Goal: Check status: Check status

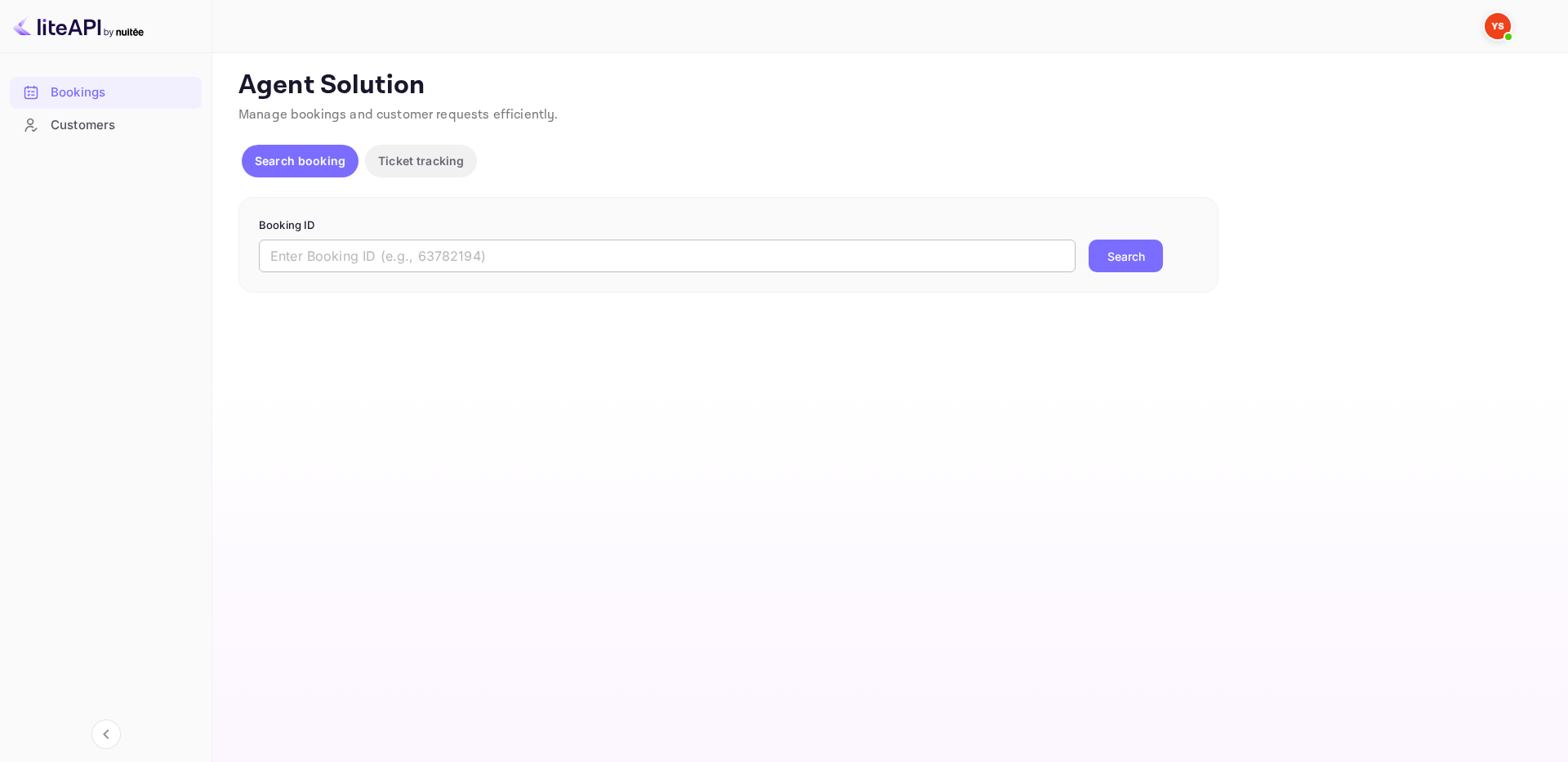
click at [1071, 269] on input "text" at bounding box center [667, 256] width 816 height 33
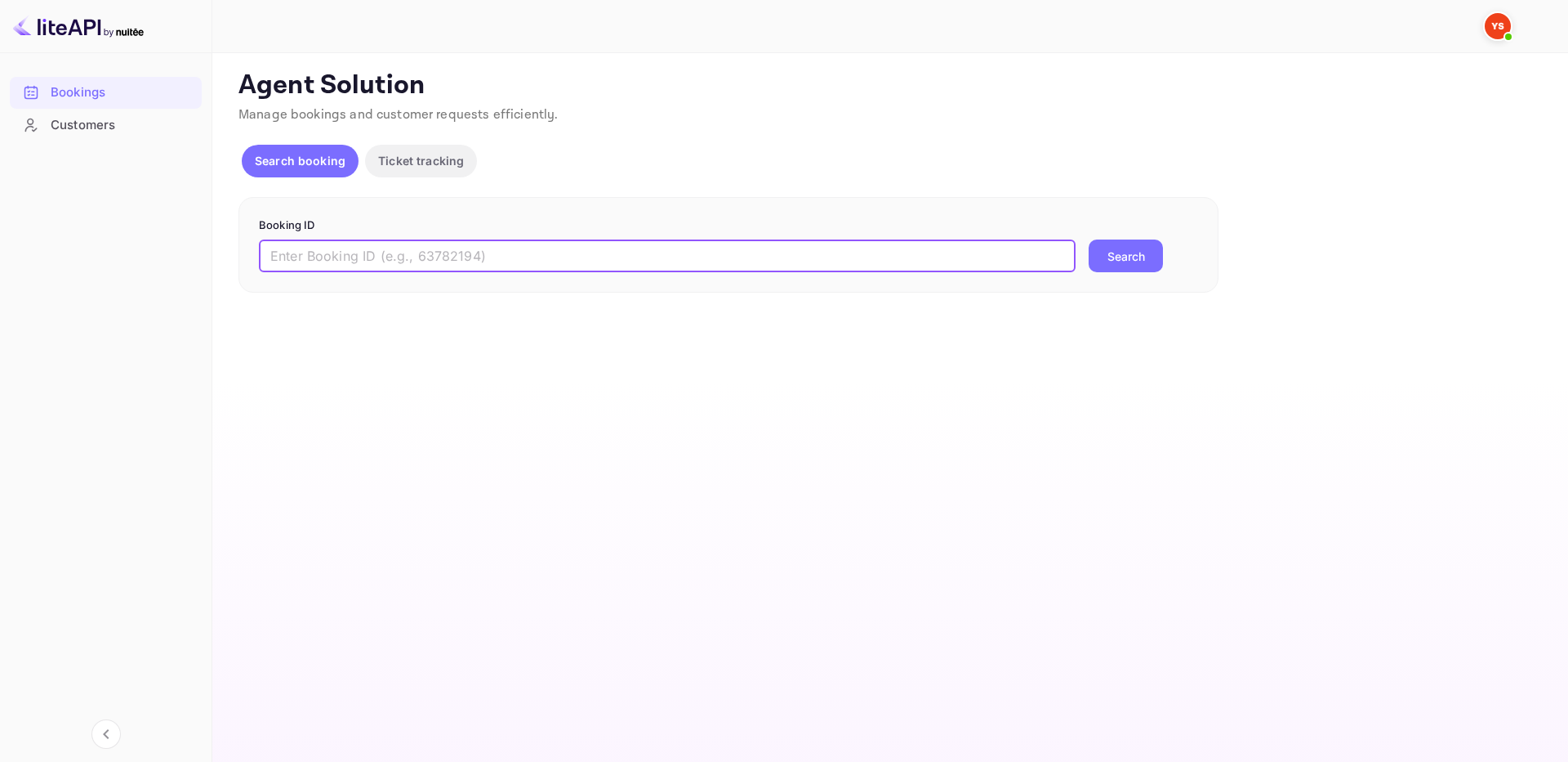
paste input "9625429"
type input "9625429"
click at [1120, 252] on button "Search" at bounding box center [1125, 256] width 74 height 33
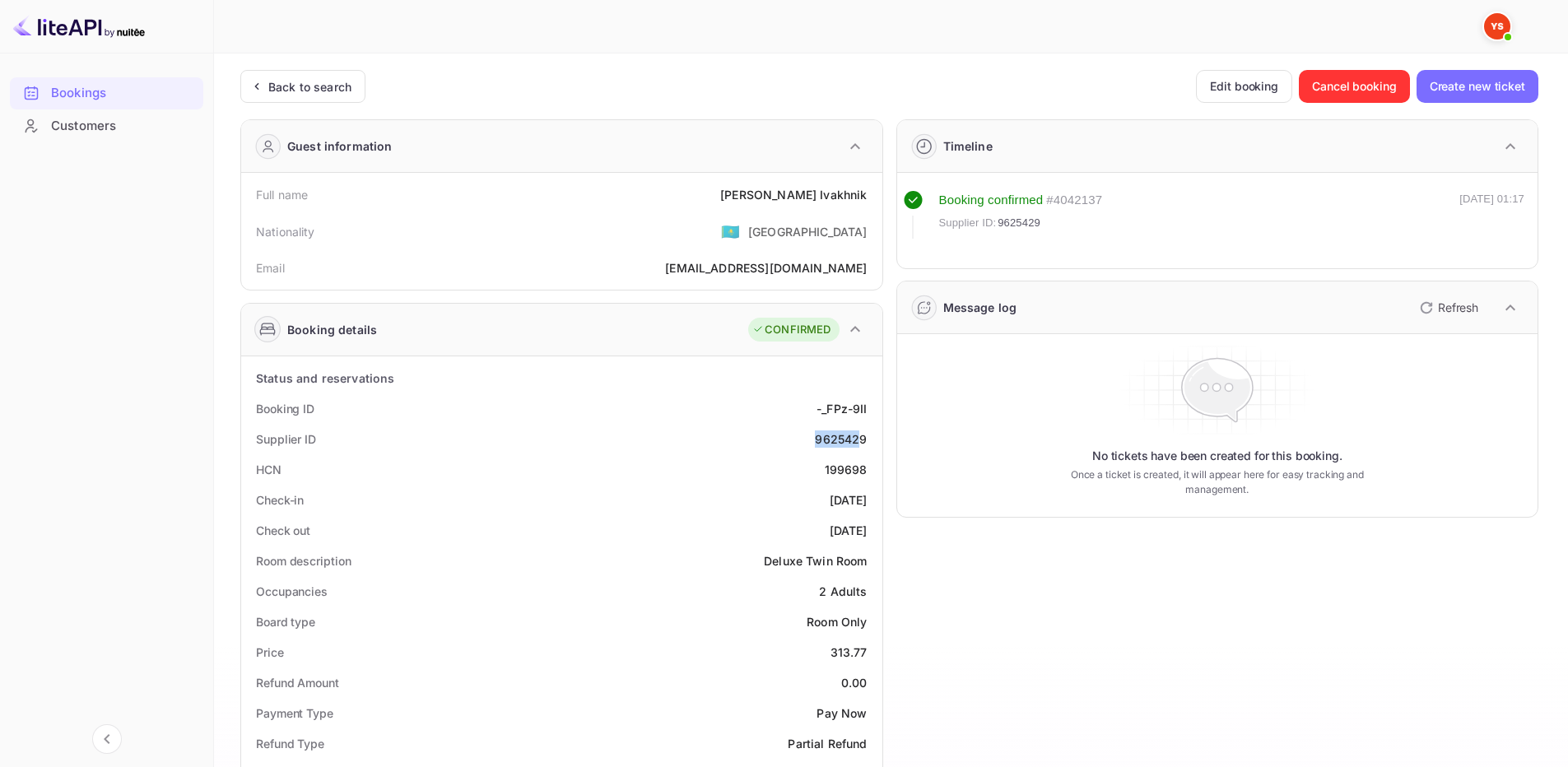
drag, startPoint x: 814, startPoint y: 439, endPoint x: 859, endPoint y: 441, distance: 45.0
click at [859, 441] on div "9625429" at bounding box center [840, 439] width 52 height 18
click at [863, 440] on div "9625429" at bounding box center [840, 439] width 52 height 18
drag, startPoint x: 787, startPoint y: 200, endPoint x: 839, endPoint y: 185, distance: 54.1
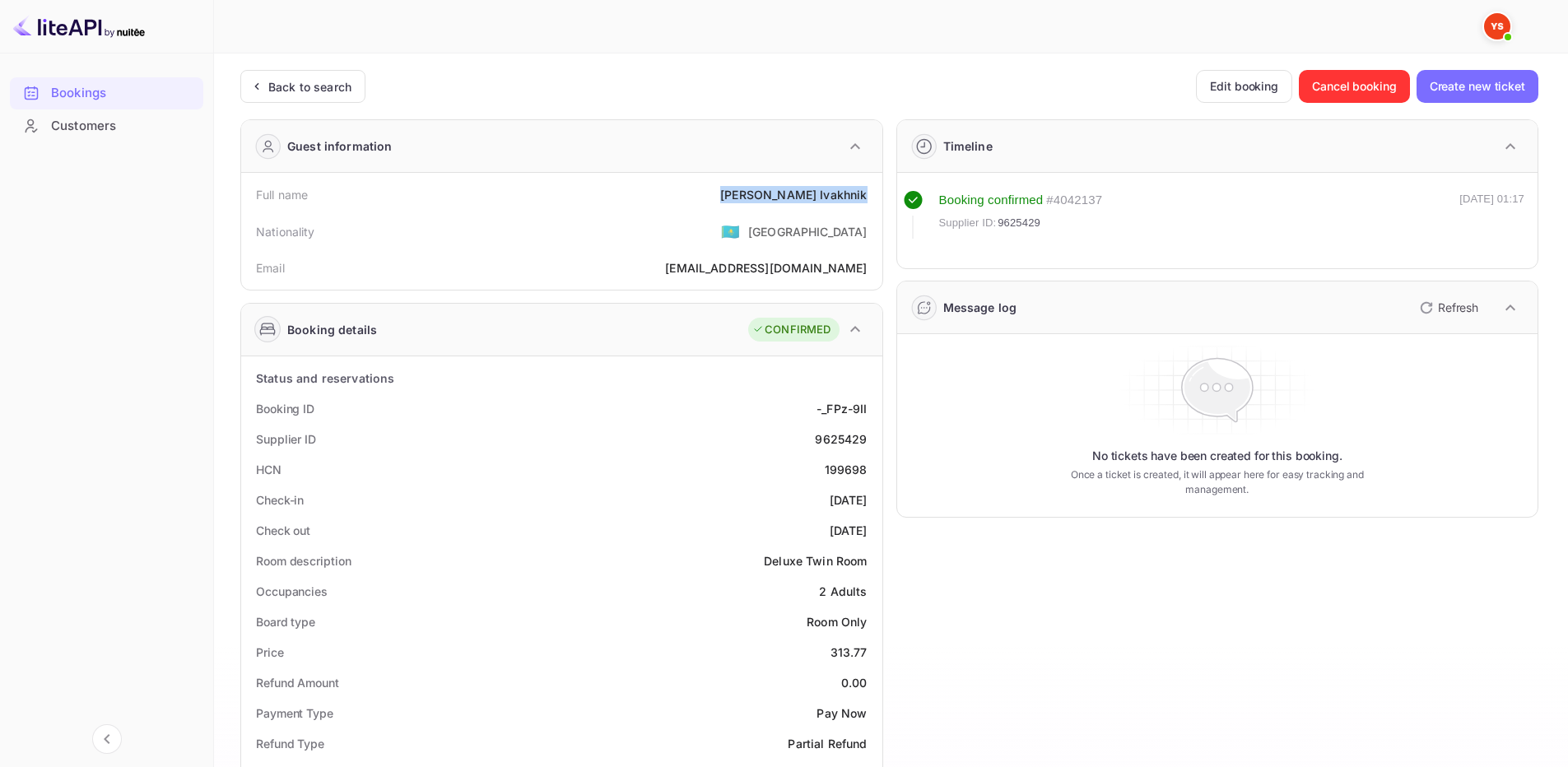
click at [869, 198] on div "Full name [PERSON_NAME]" at bounding box center [562, 195] width 628 height 30
copy div "[PERSON_NAME]"
drag, startPoint x: 824, startPoint y: 652, endPoint x: 868, endPoint y: 650, distance: 44.0
click at [868, 650] on div "Price 313.77" at bounding box center [562, 652] width 628 height 30
copy div "313.77"
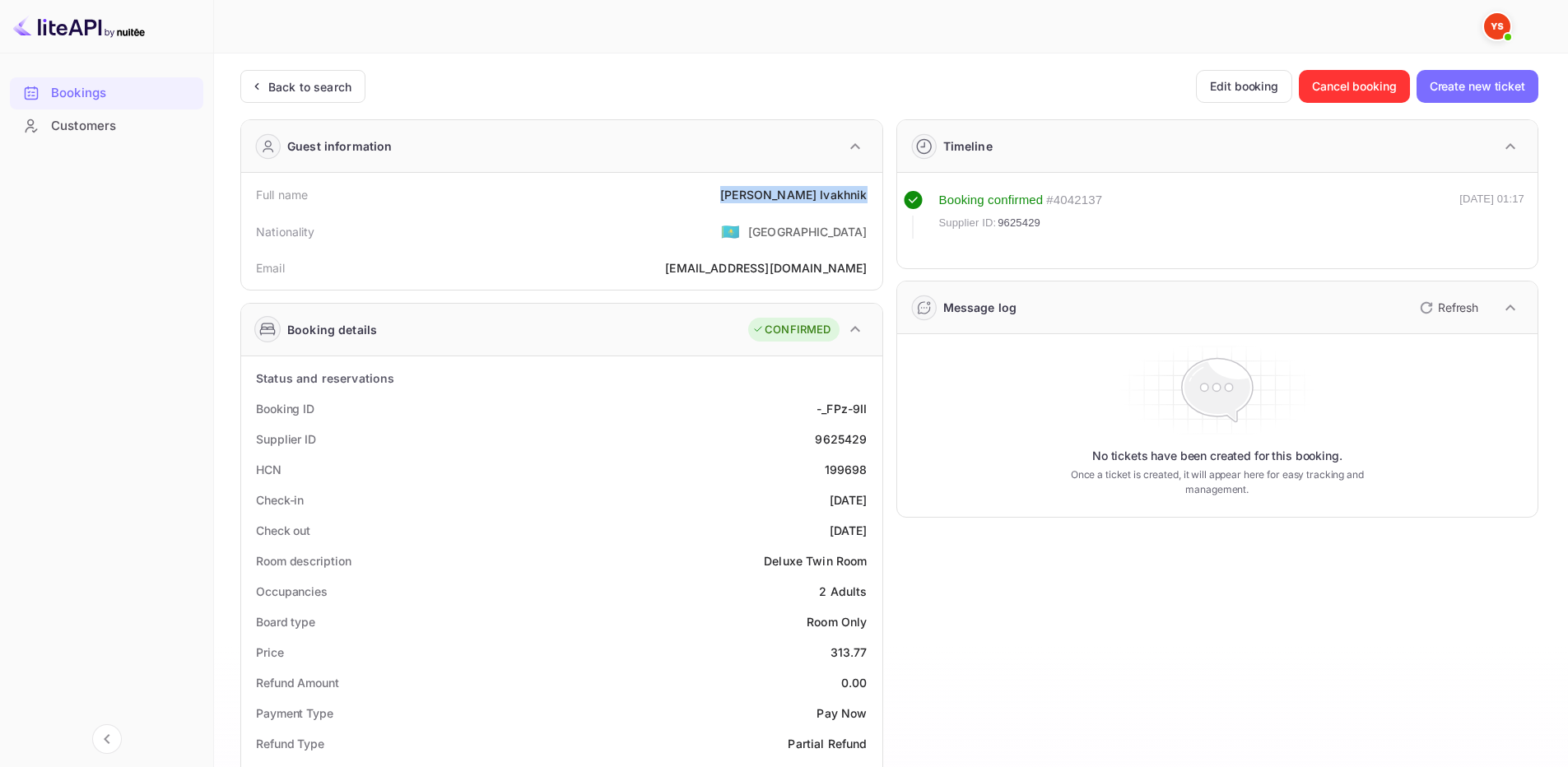
drag, startPoint x: 781, startPoint y: 190, endPoint x: 871, endPoint y: 195, distance: 90.1
click at [871, 195] on div "Full name [PERSON_NAME]" at bounding box center [562, 195] width 628 height 30
copy div "[PERSON_NAME]"
